Goal: Task Accomplishment & Management: Manage account settings

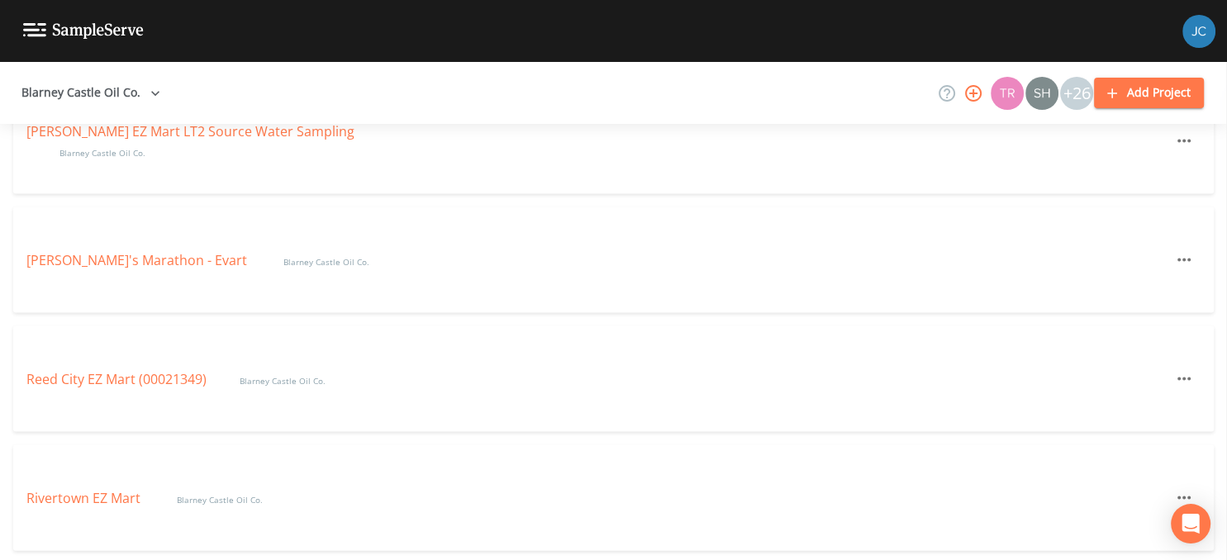
scroll to position [3843, 0]
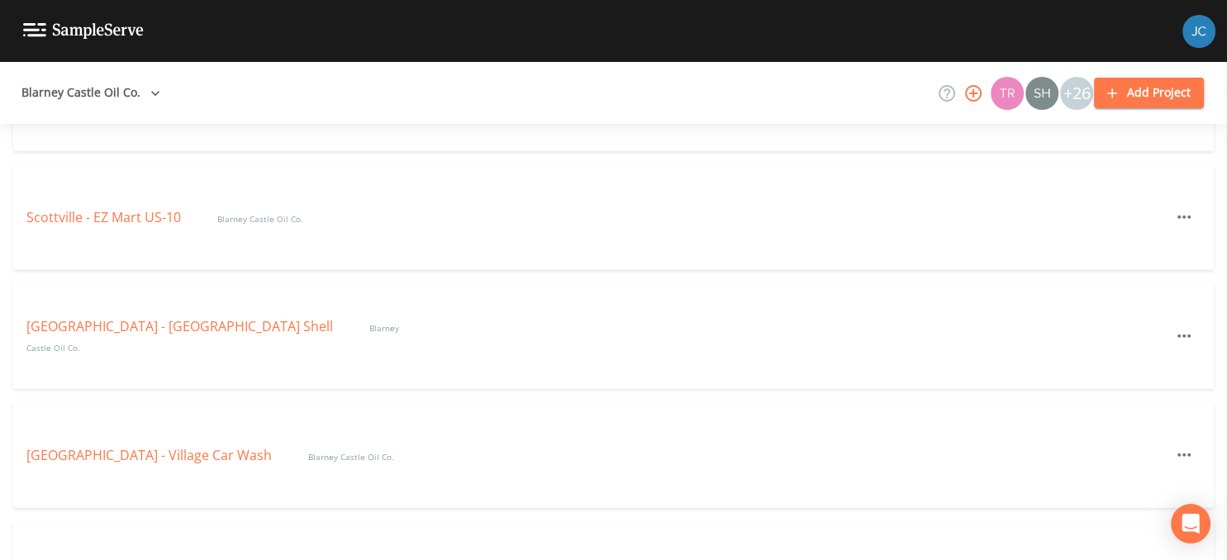
click at [21, 207] on div "[GEOGRAPHIC_DATA] - EZ Mart US-10 Blarney Castle Oil Co." at bounding box center [613, 217] width 1200 height 106
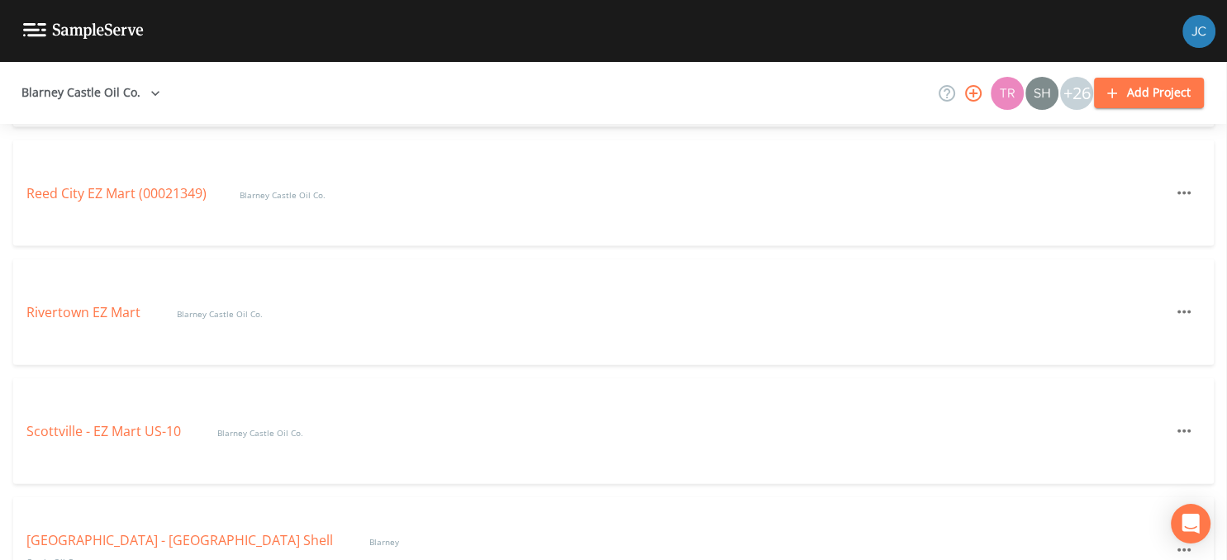
scroll to position [3576, 0]
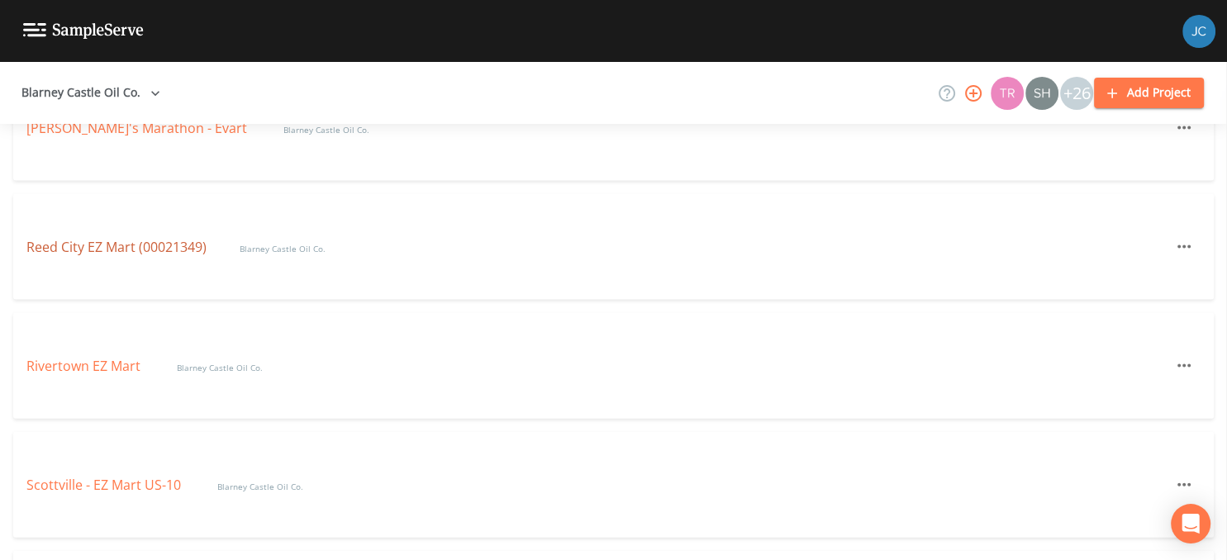
click at [119, 250] on link "Reed City EZ Mart (00021349)" at bounding box center [116, 247] width 180 height 18
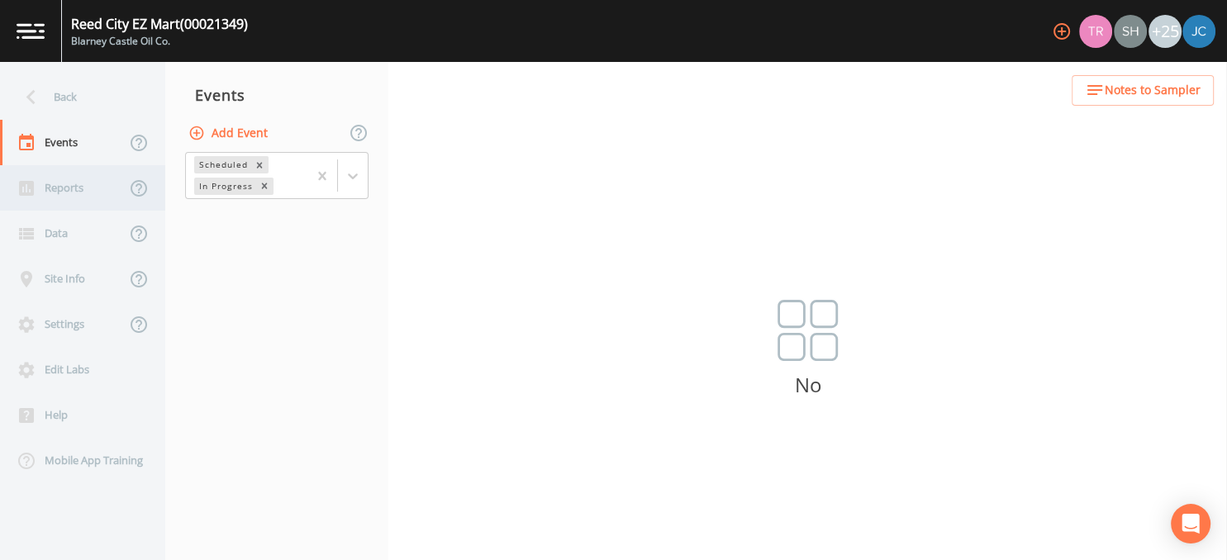
click at [70, 193] on div "Reports" at bounding box center [63, 187] width 126 height 45
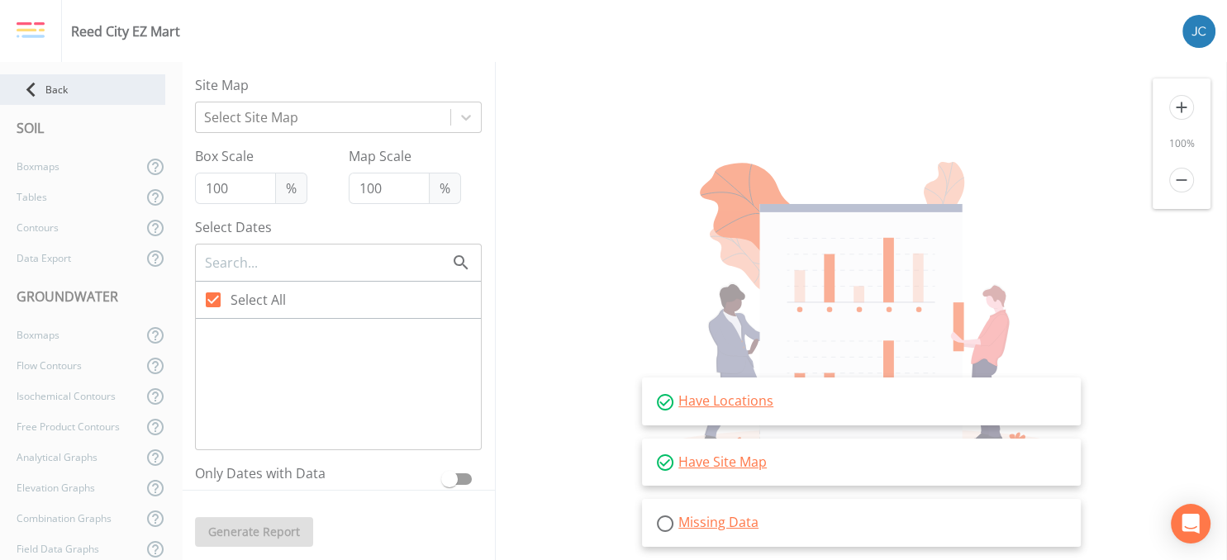
click at [31, 88] on icon at bounding box center [30, 90] width 9 height 15
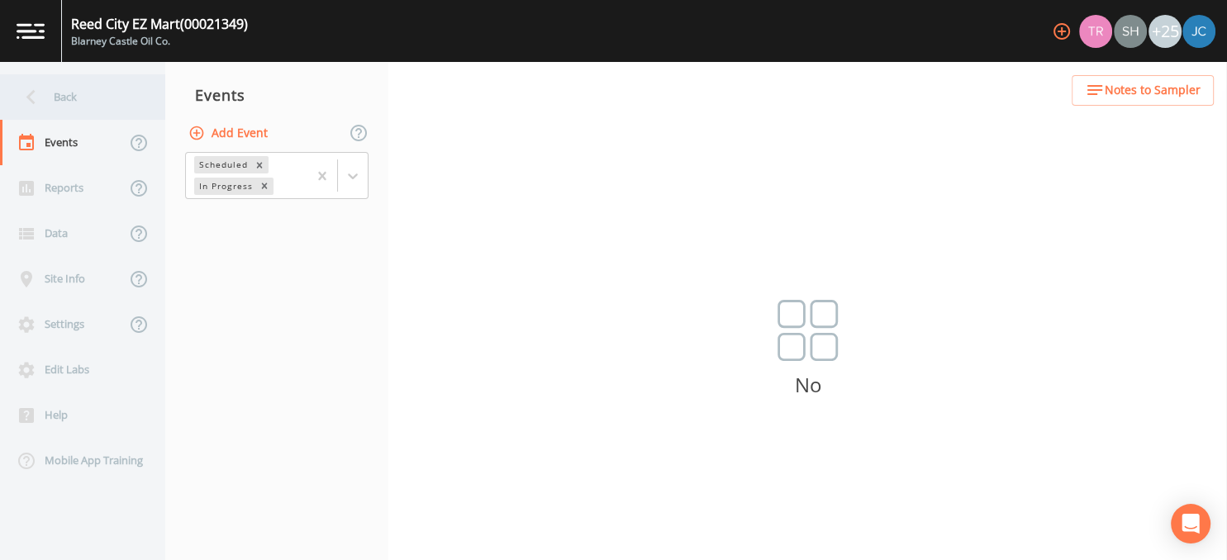
click at [35, 107] on icon at bounding box center [31, 97] width 29 height 29
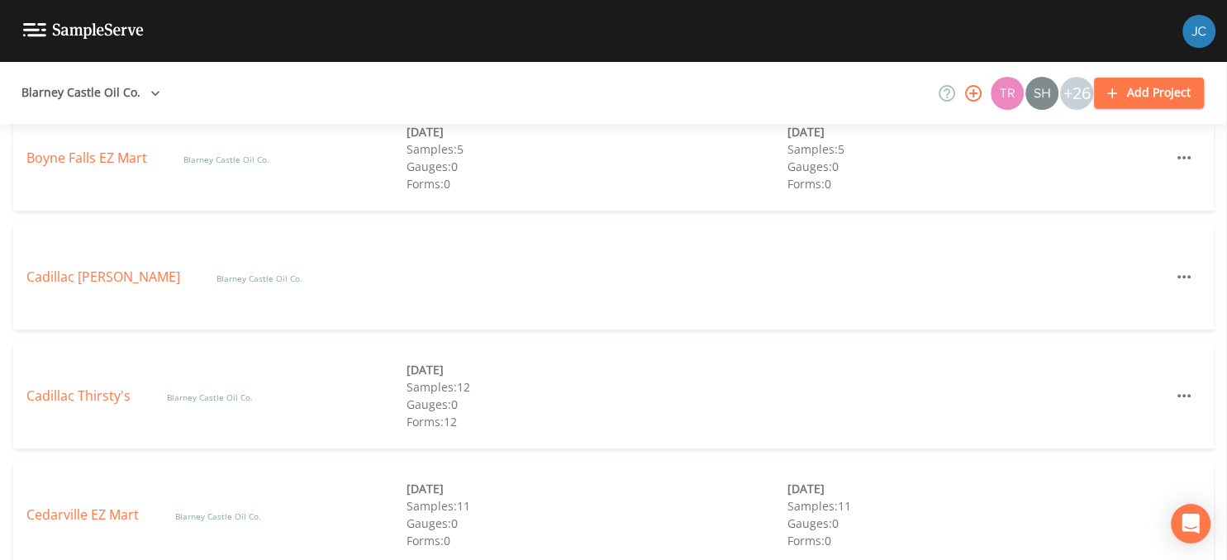
scroll to position [711, 0]
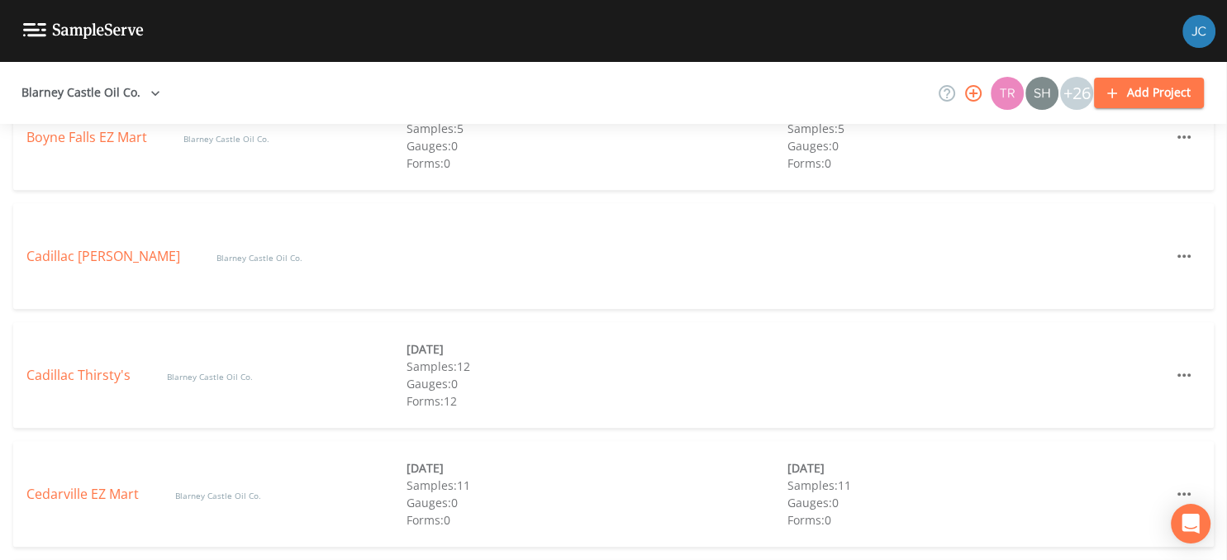
click at [1226, 334] on aside at bounding box center [1226, 311] width 1 height 498
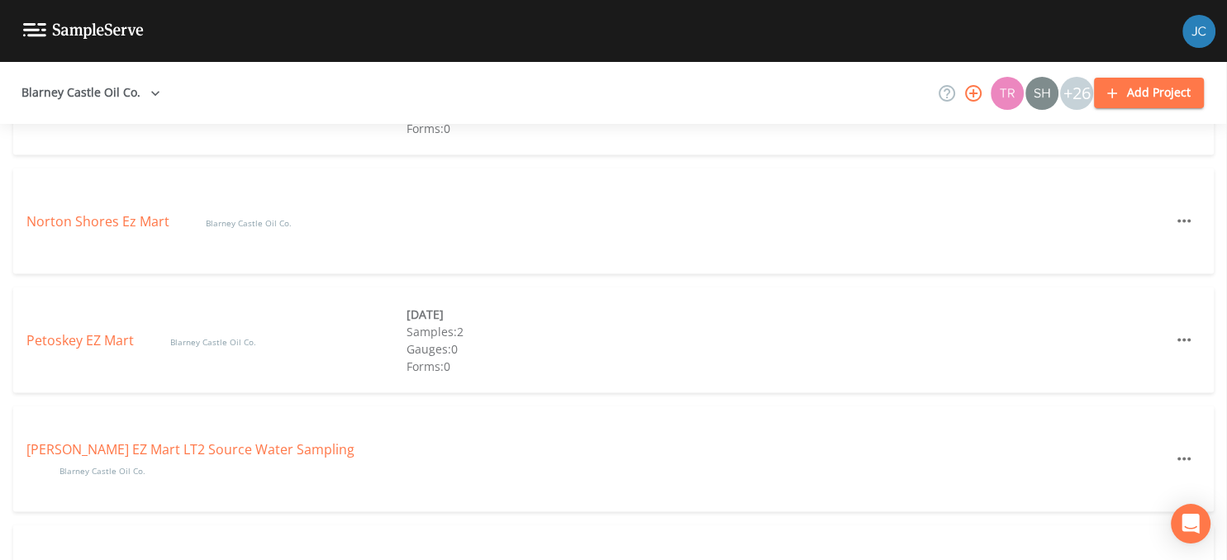
scroll to position [3347, 0]
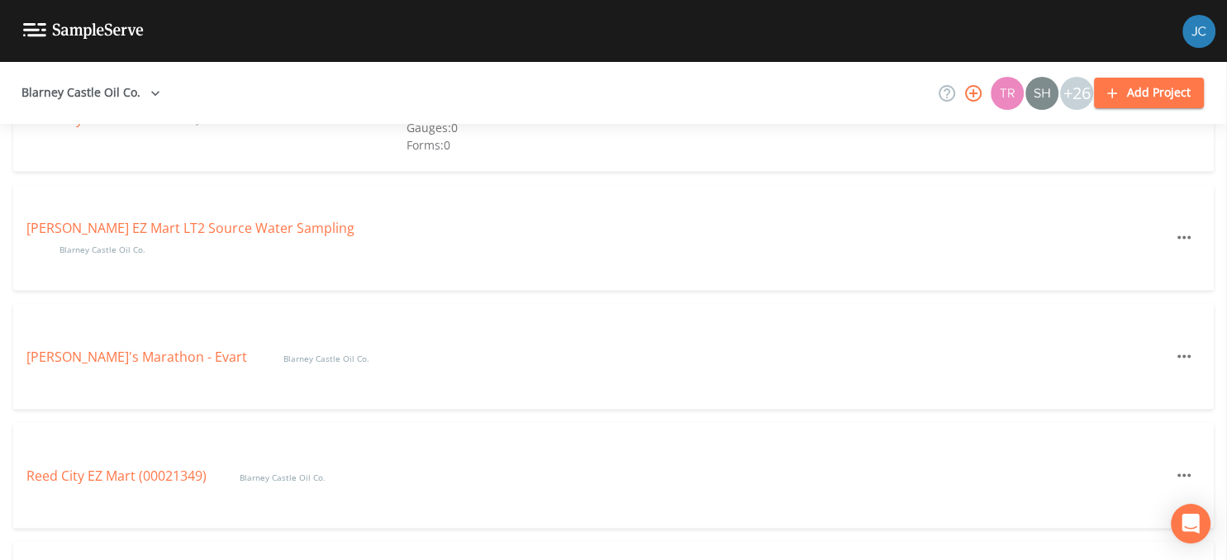
click at [589, 254] on div "[PERSON_NAME] EZ Mart LT2 Source Water Sampling Blarney Castle Oil Co." at bounding box center [613, 238] width 1200 height 106
click at [591, 223] on div "[PERSON_NAME] EZ Mart LT2 Source Water Sampling Blarney Castle Oil Co." at bounding box center [613, 238] width 1200 height 106
click at [1176, 236] on icon "button" at bounding box center [1184, 238] width 20 height 20
click at [1145, 302] on div at bounding box center [1133, 305] width 30 height 17
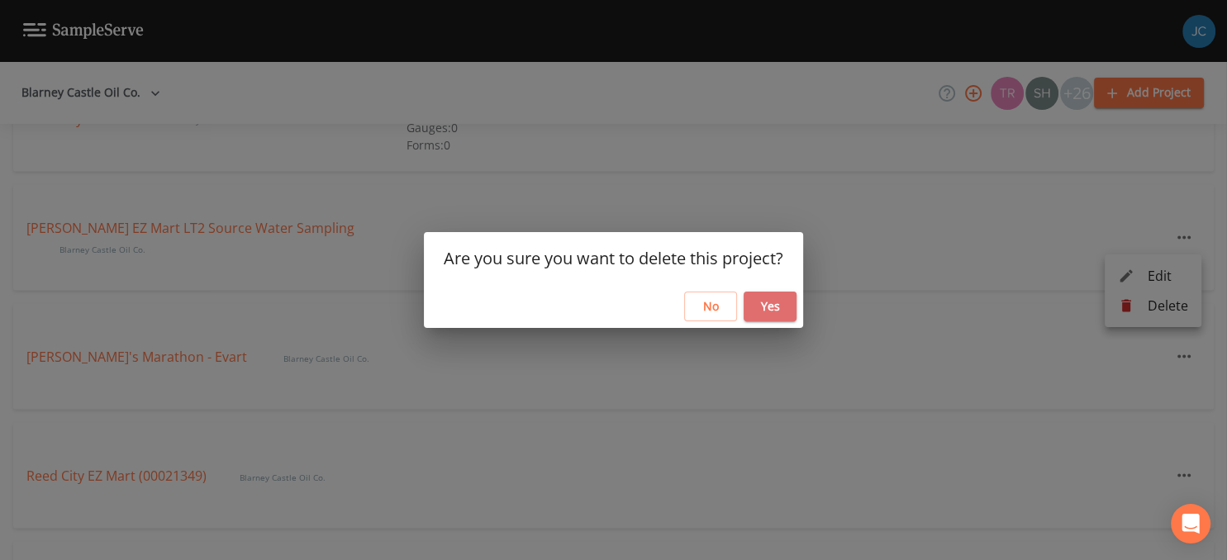
click at [769, 311] on button "Yes" at bounding box center [770, 307] width 53 height 31
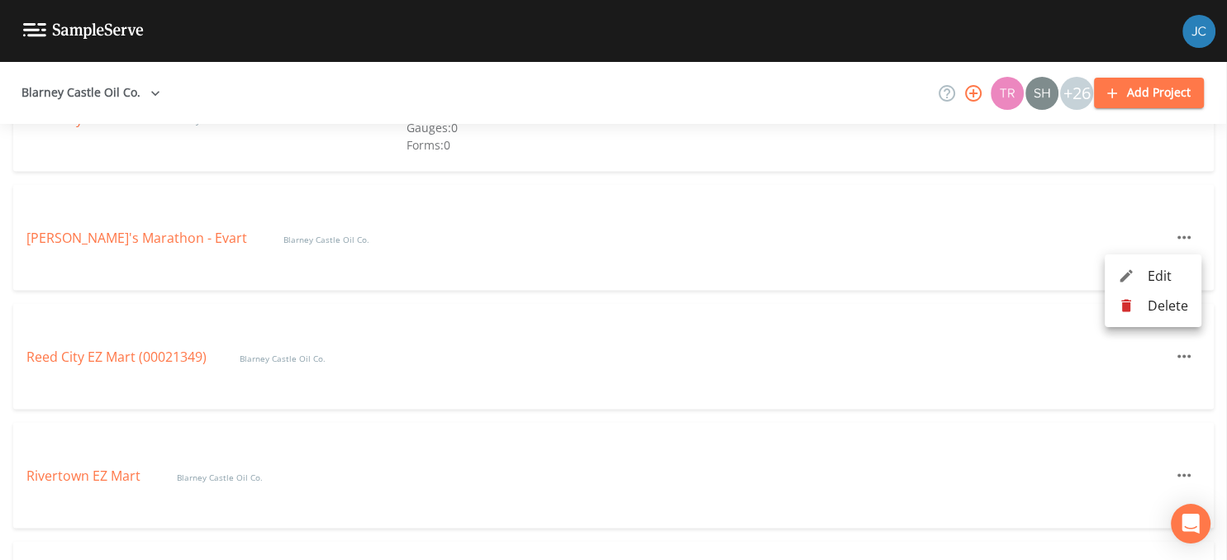
click at [1224, 217] on div at bounding box center [613, 280] width 1227 height 560
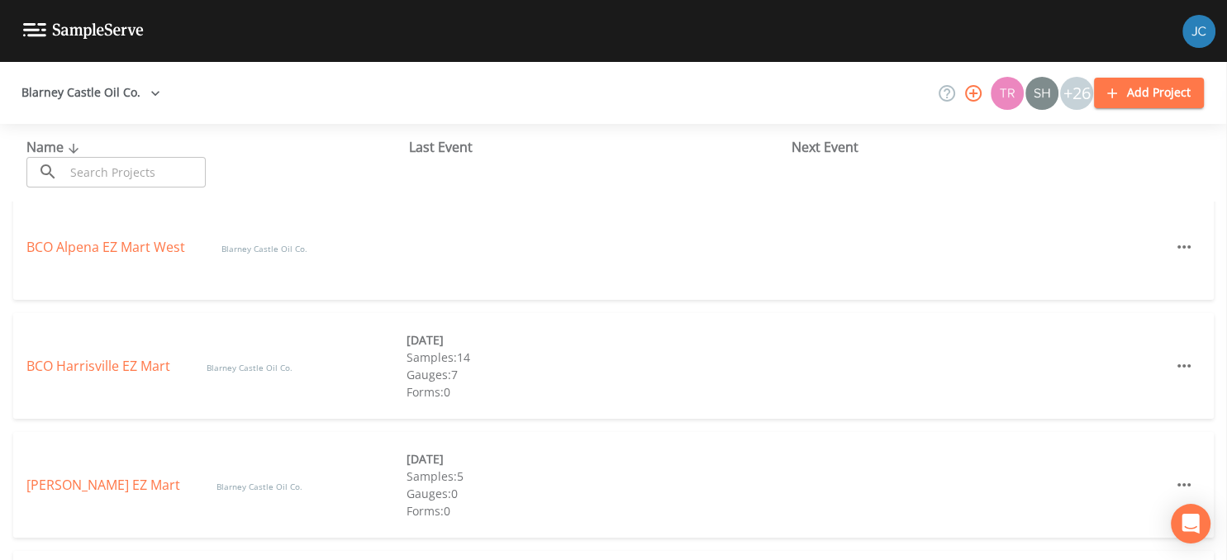
scroll to position [0, 0]
